Goal: Complete application form: Complete application form

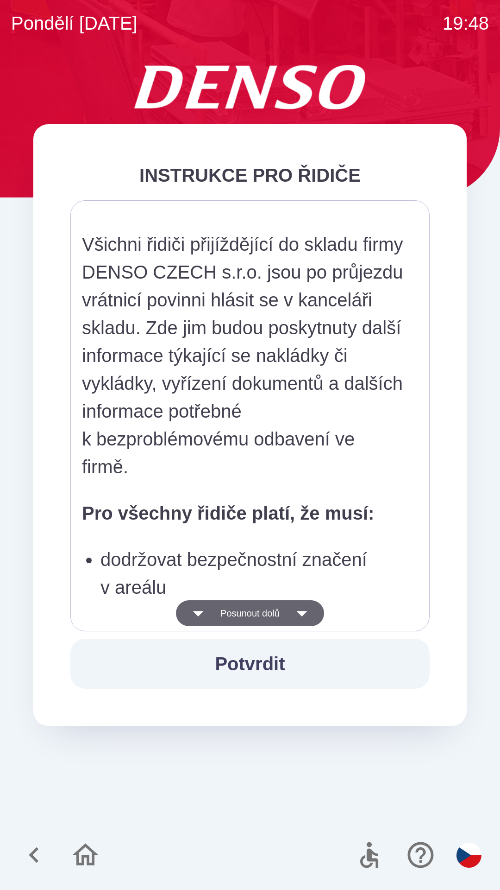
click at [270, 663] on button "Potvrdit" at bounding box center [250, 664] width 360 height 50
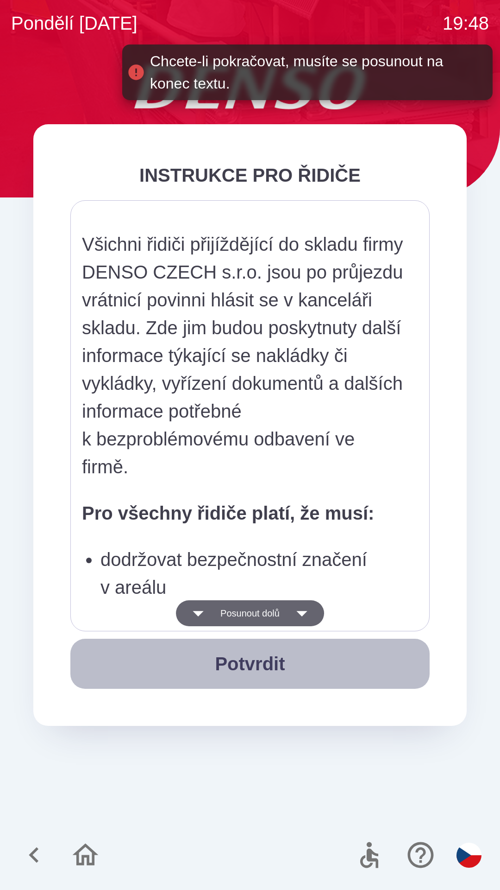
click at [274, 665] on button "Potvrdit" at bounding box center [250, 664] width 360 height 50
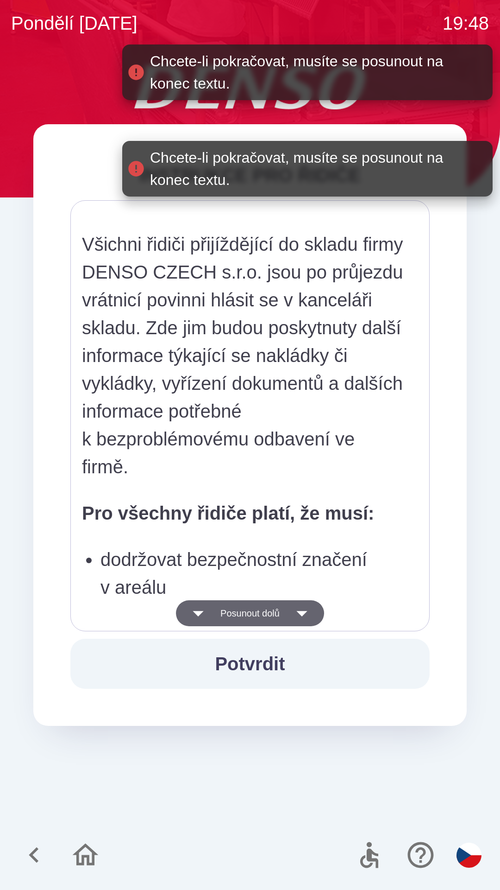
click at [304, 617] on icon "button" at bounding box center [302, 613] width 26 height 26
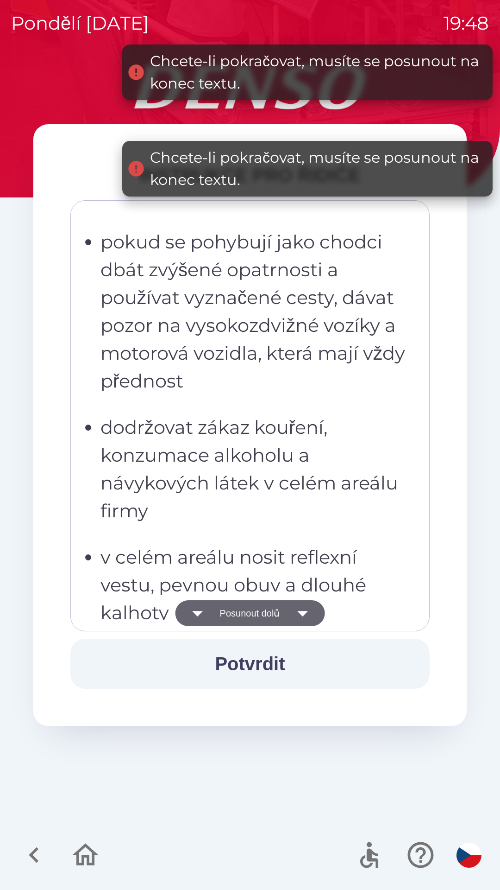
click at [306, 616] on icon "button" at bounding box center [303, 613] width 26 height 26
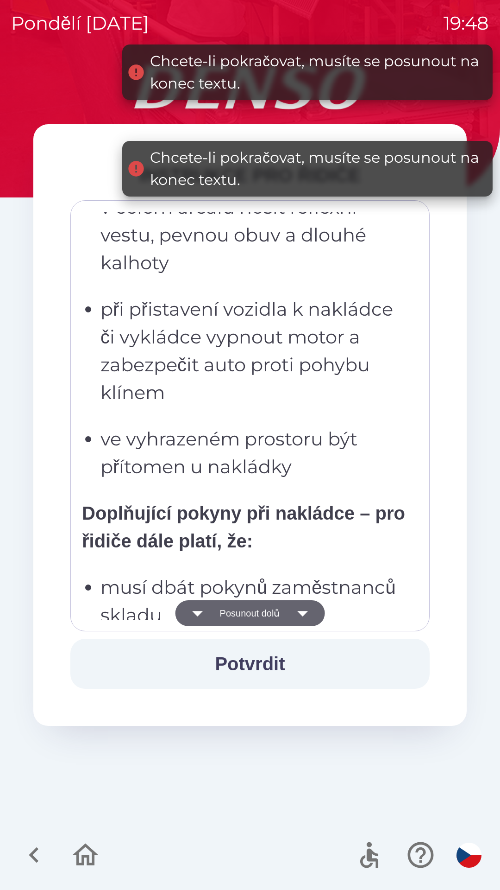
click at [304, 611] on icon "button" at bounding box center [303, 613] width 26 height 26
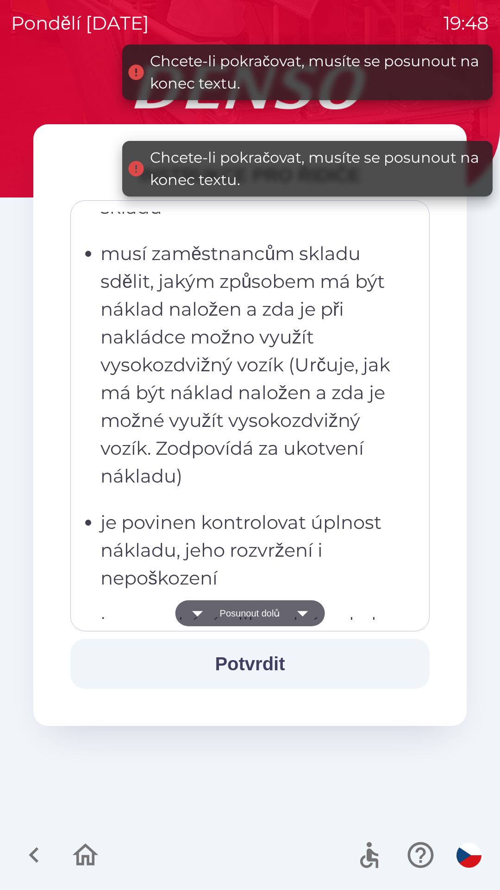
click at [304, 609] on icon "button" at bounding box center [303, 613] width 26 height 26
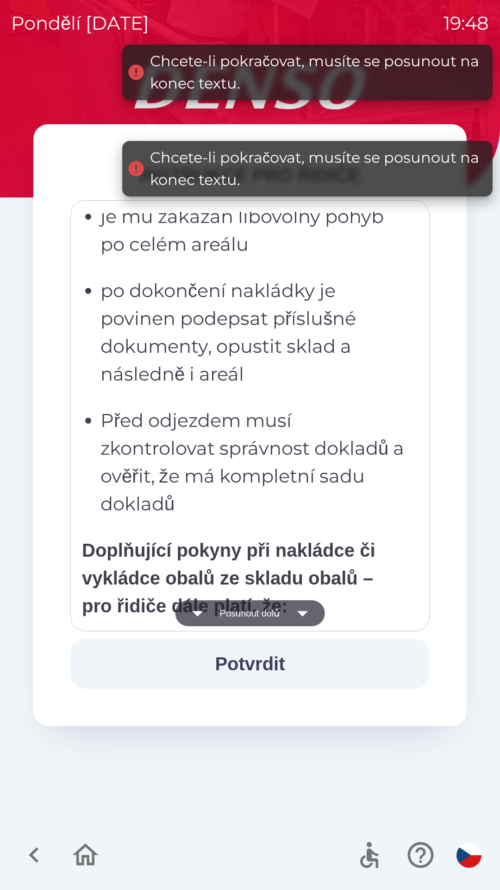
click at [304, 610] on icon "button" at bounding box center [303, 613] width 26 height 26
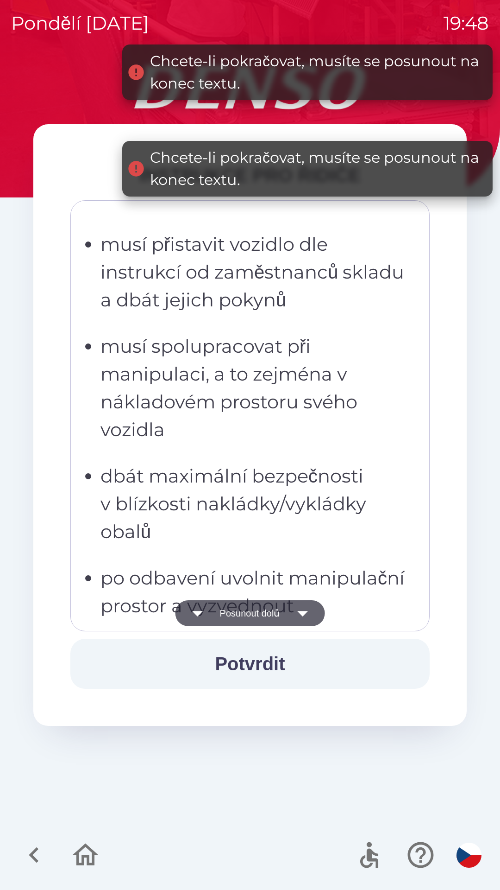
click at [212, 617] on button "Posunout dolů" at bounding box center [251, 613] width 150 height 26
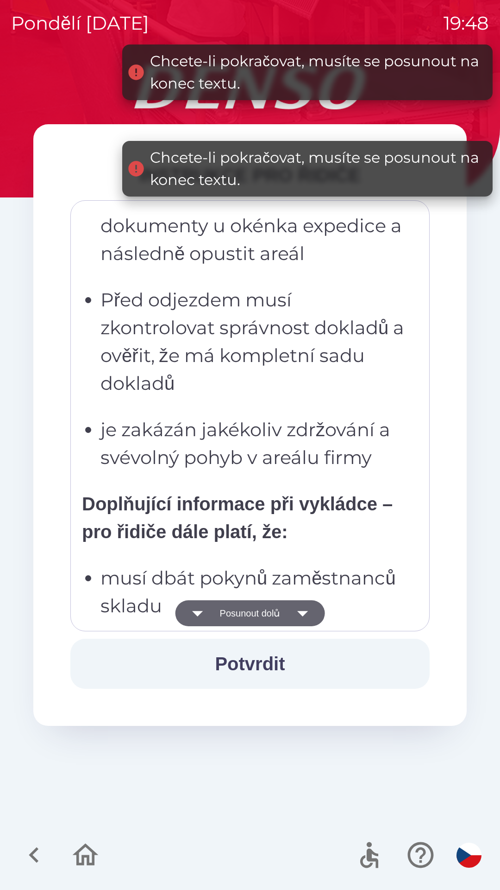
click at [203, 611] on icon "button" at bounding box center [198, 613] width 26 height 26
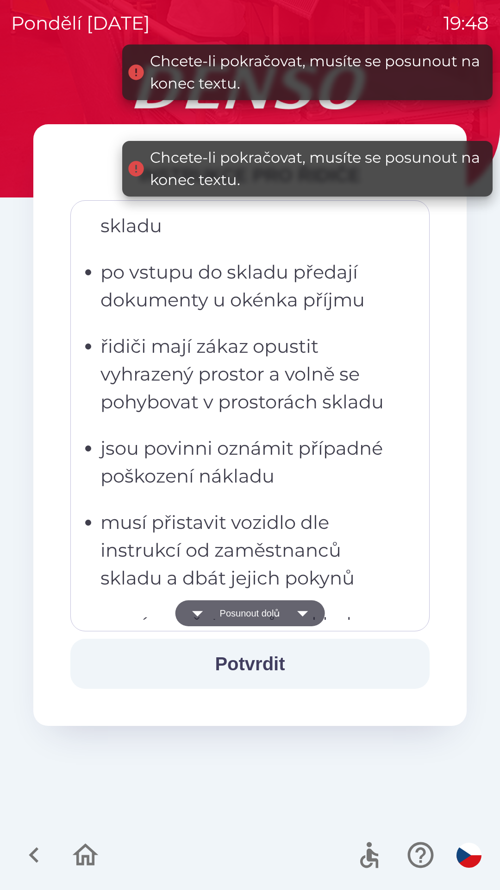
click at [196, 611] on icon "button" at bounding box center [197, 614] width 11 height 6
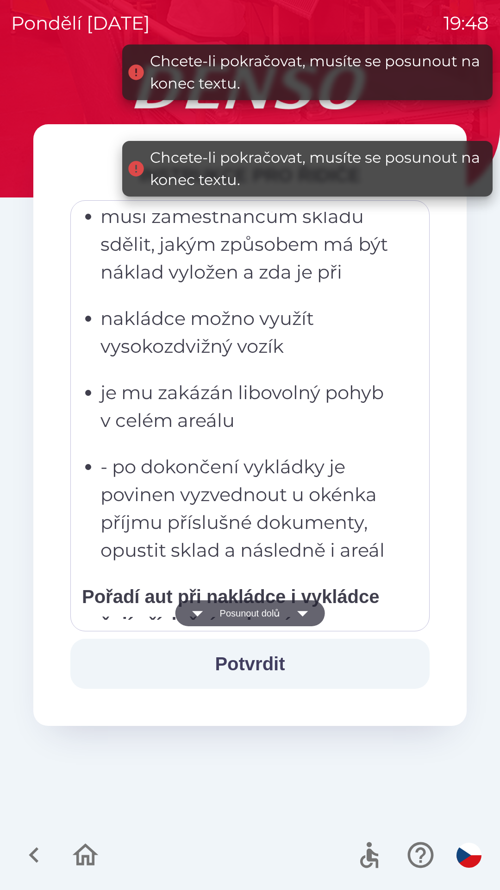
click at [195, 612] on icon "button" at bounding box center [197, 614] width 11 height 6
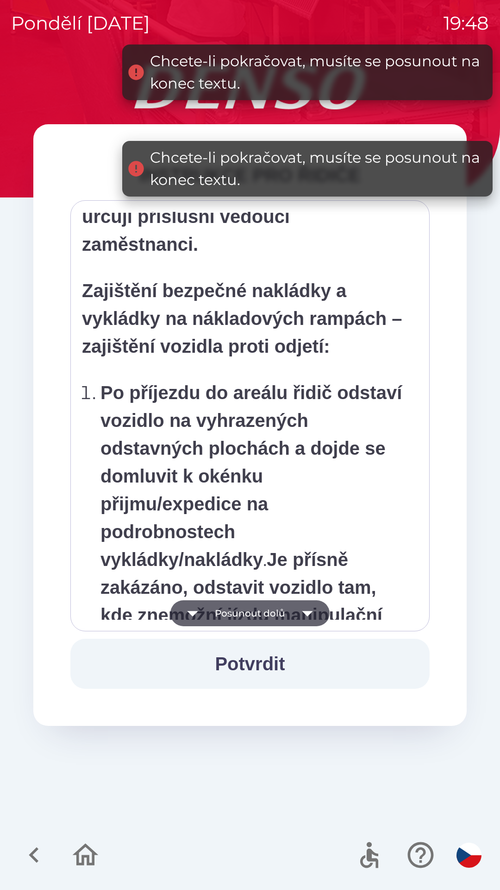
click at [203, 613] on icon "button" at bounding box center [193, 613] width 26 height 26
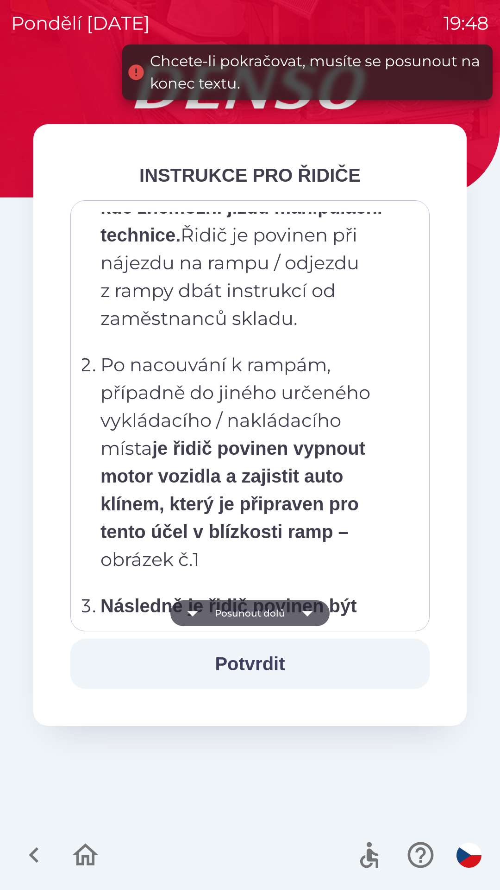
click at [228, 614] on button "Posunout dolů" at bounding box center [250, 613] width 159 height 26
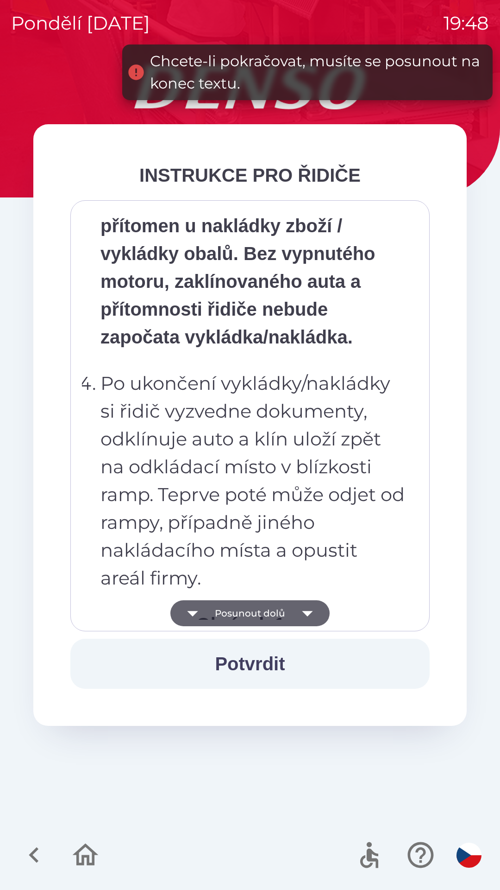
click at [263, 614] on button "Posunout dolů" at bounding box center [250, 613] width 159 height 26
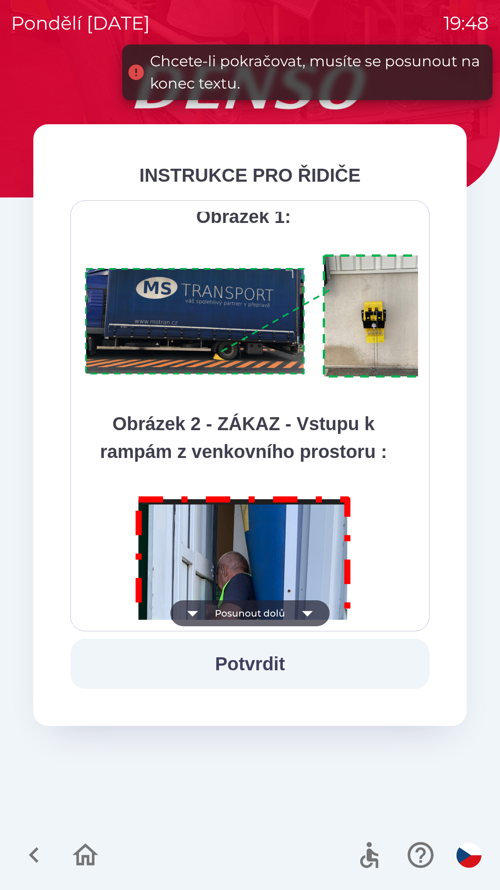
click at [286, 617] on button "Posunout dolů" at bounding box center [250, 613] width 159 height 26
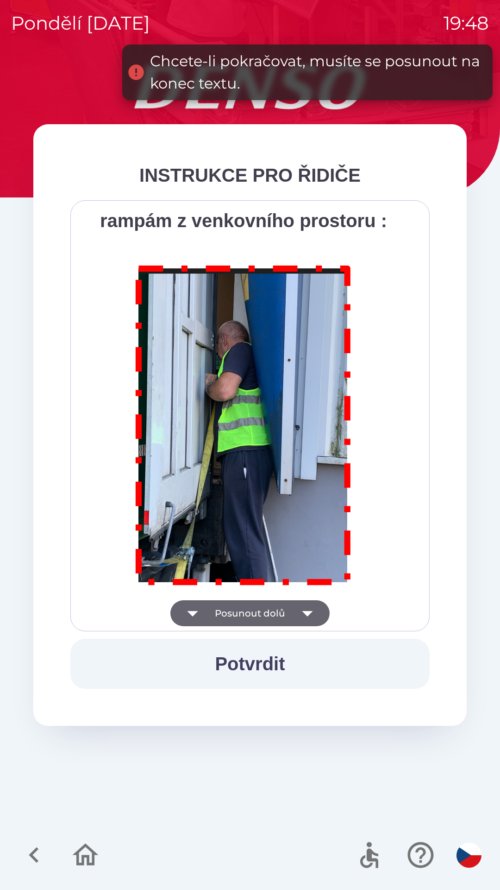
click at [282, 617] on div "Všichni řidiči přijíždějící do skladu firmy DENSO CZECH s.r.o. jsou po průjezdu…" at bounding box center [250, 416] width 336 height 408
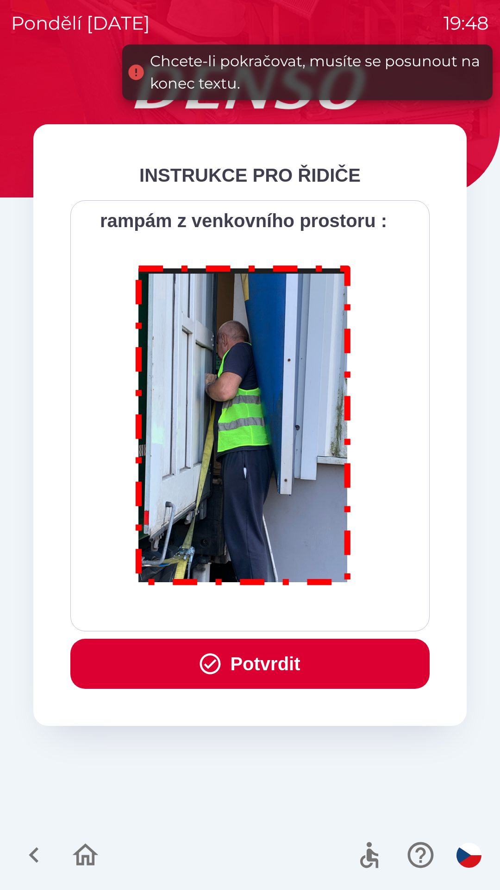
click at [223, 610] on div "Všichni řidiči přijíždějící do skladu firmy DENSO CZECH s.r.o. jsou po průjezdu…" at bounding box center [250, 416] width 336 height 408
click at [235, 658] on button "Potvrdit" at bounding box center [250, 664] width 360 height 50
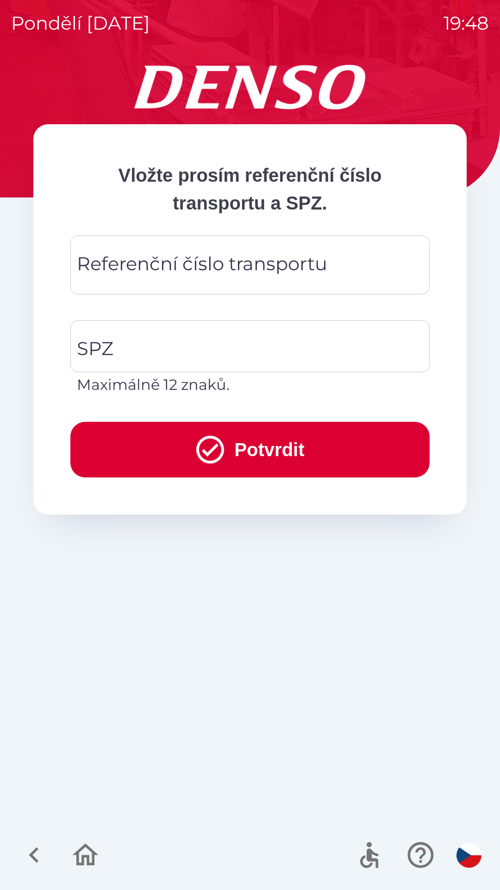
click at [254, 260] on div "Referenční číslo transportu Referenční číslo transportu" at bounding box center [250, 264] width 360 height 59
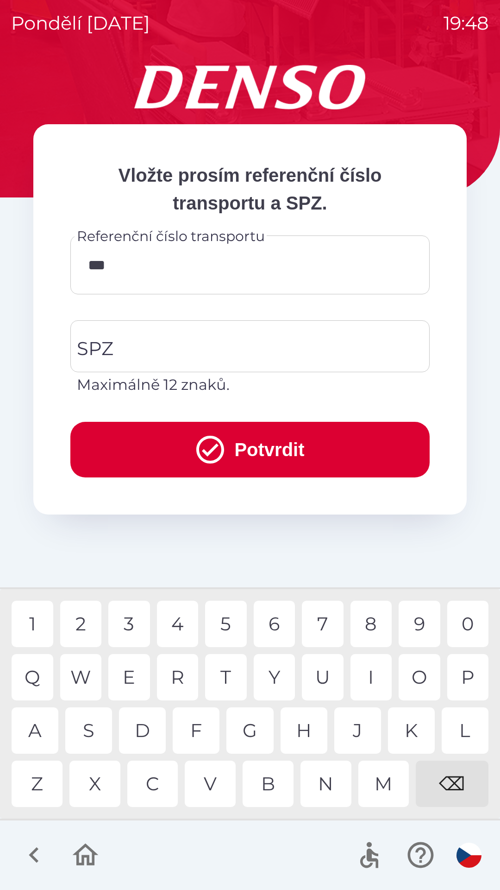
click at [230, 626] on div "5" at bounding box center [226, 624] width 42 height 46
type input "*****"
click at [77, 624] on div "2" at bounding box center [81, 624] width 42 height 46
click at [223, 353] on input "SPZ" at bounding box center [243, 346] width 337 height 44
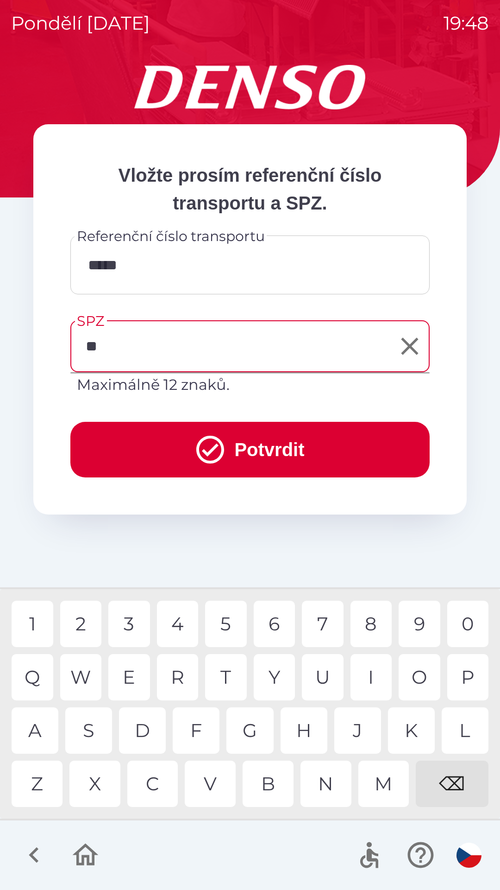
click at [99, 729] on div "S" at bounding box center [88, 730] width 47 height 46
click at [152, 725] on div "D" at bounding box center [142, 730] width 47 height 46
type input "*******"
click at [222, 623] on div "5" at bounding box center [226, 624] width 42 height 46
click at [273, 440] on button "Potvrdit" at bounding box center [250, 450] width 360 height 56
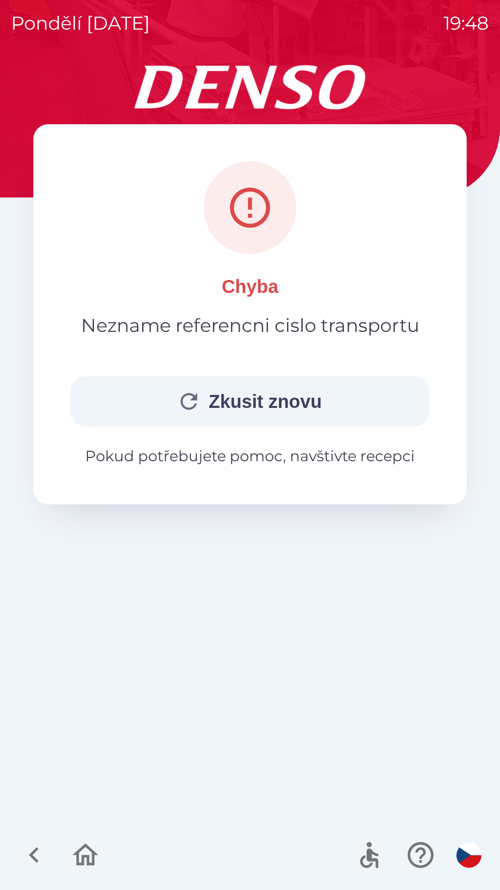
click at [289, 389] on button "Zkusit znovu" at bounding box center [250, 401] width 360 height 50
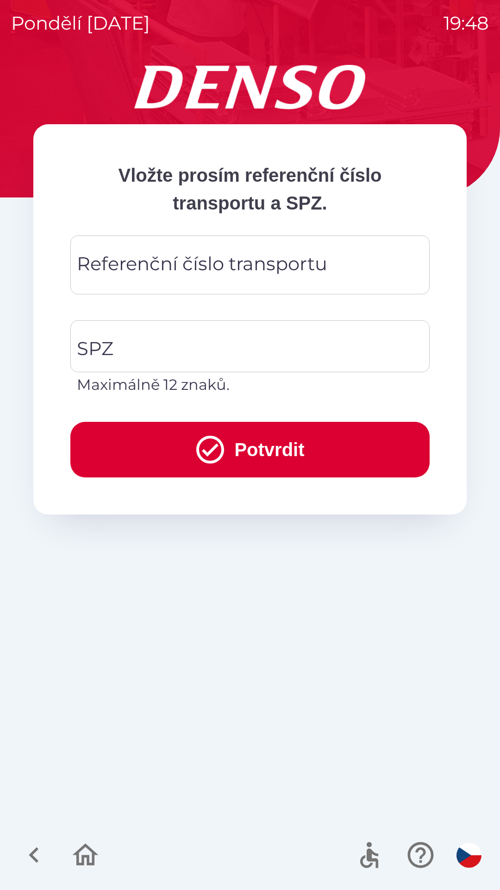
click at [316, 269] on div "Referenční číslo transportu Referenční číslo transportu" at bounding box center [250, 264] width 360 height 59
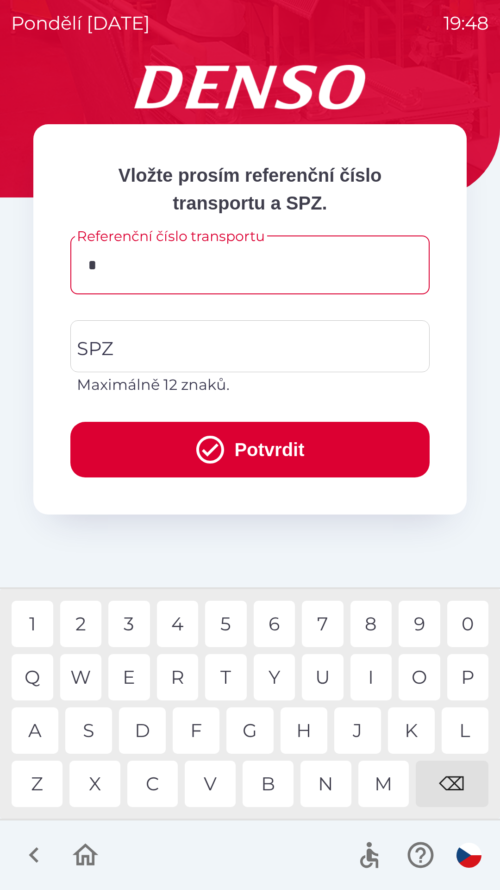
click at [153, 788] on div "C" at bounding box center [152, 783] width 51 height 46
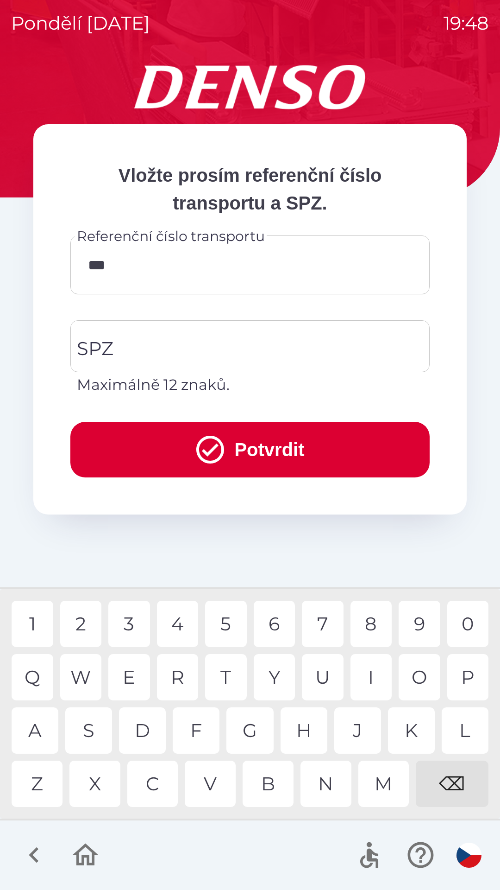
click at [267, 776] on div "B" at bounding box center [268, 783] width 51 height 46
click at [465, 626] on div "0" at bounding box center [469, 624] width 42 height 46
click at [79, 665] on div "W" at bounding box center [81, 677] width 42 height 46
click at [135, 629] on div "3" at bounding box center [129, 624] width 42 height 46
type input "*********"
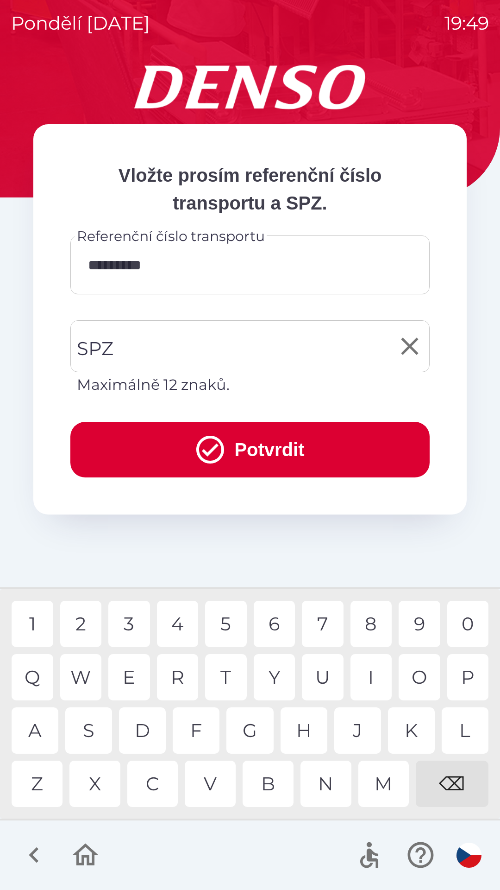
click at [229, 350] on input "SPZ" at bounding box center [243, 346] width 337 height 44
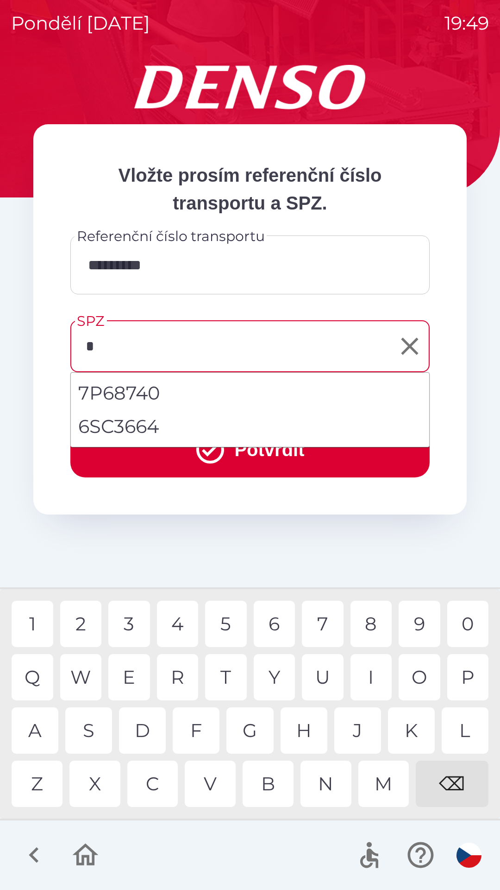
click at [179, 619] on div "4" at bounding box center [178, 624] width 42 height 46
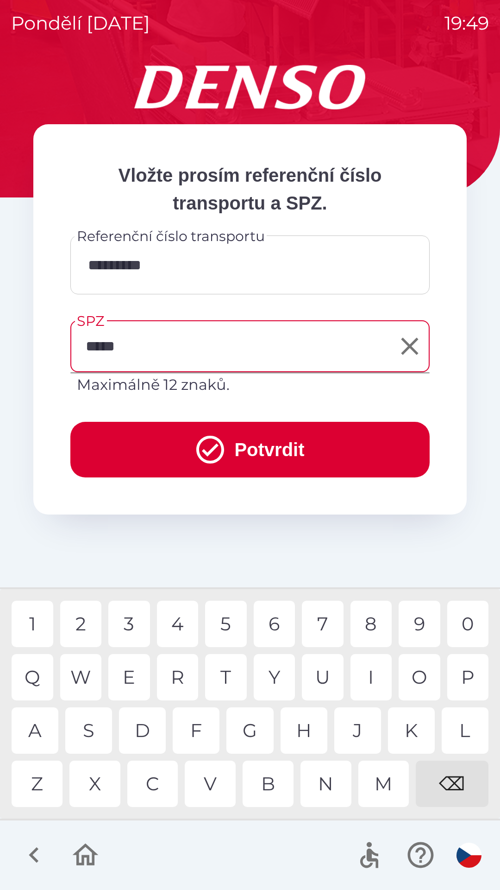
click at [364, 624] on div "8" at bounding box center [372, 624] width 42 height 46
type input "*******"
click at [253, 456] on button "Potvrdit" at bounding box center [250, 450] width 360 height 56
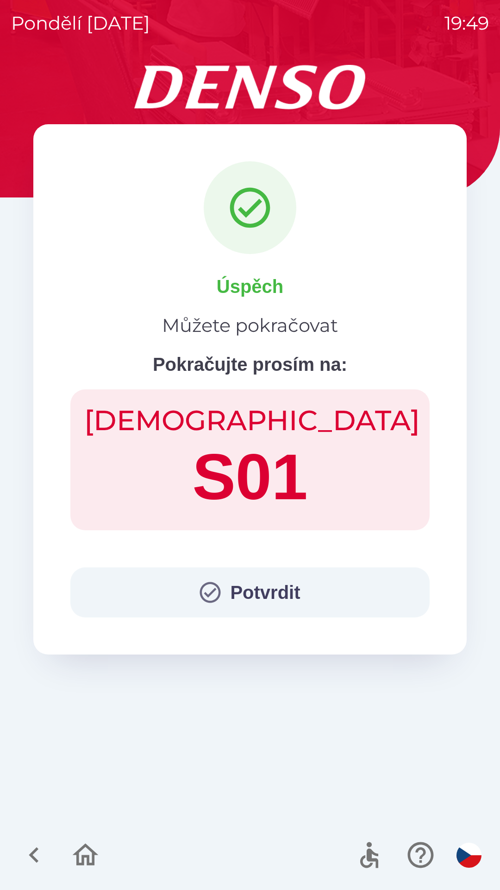
click at [279, 583] on button "Potvrdit" at bounding box center [250, 592] width 360 height 50
